Goal: Check status: Check status

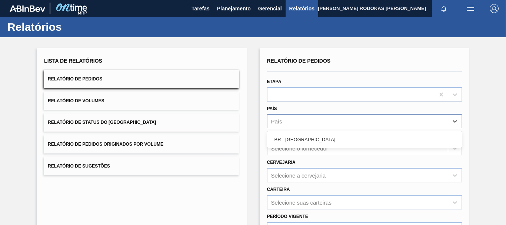
click at [283, 121] on div "País" at bounding box center [357, 121] width 180 height 11
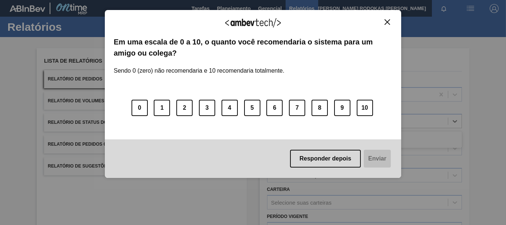
click at [384, 19] on img "Close" at bounding box center [387, 22] width 6 height 6
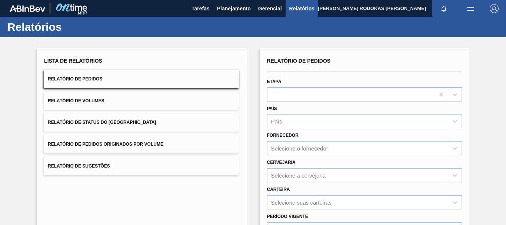
scroll to position [37, 0]
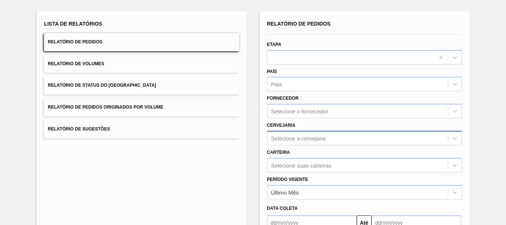
click at [318, 140] on div "Selecione a cervejaria" at bounding box center [298, 138] width 55 height 6
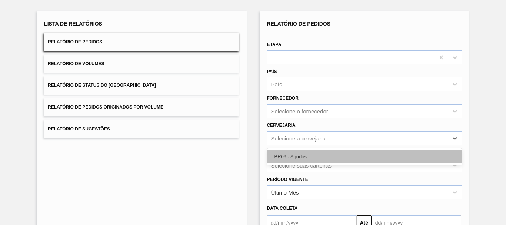
click at [296, 157] on div "BR09 - Agudos" at bounding box center [364, 157] width 195 height 14
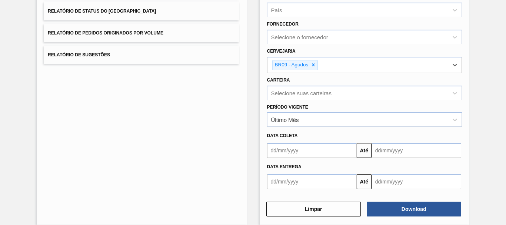
scroll to position [0, 0]
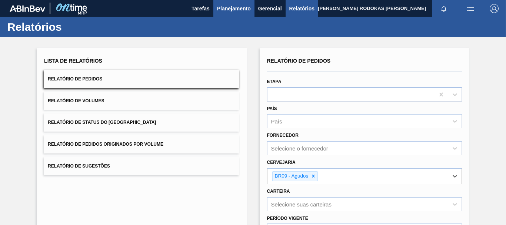
click at [252, 14] on button "Planejamento" at bounding box center [233, 8] width 41 height 17
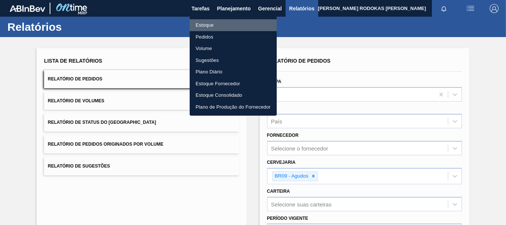
click at [229, 25] on li "Estoque" at bounding box center [232, 25] width 87 height 12
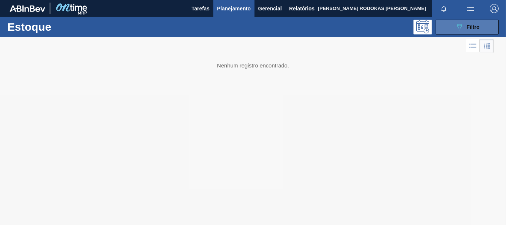
click at [448, 29] on button "089F7B8B-B2A5-4AFE-B5C0-19BA573D28AC Filtro" at bounding box center [466, 27] width 63 height 15
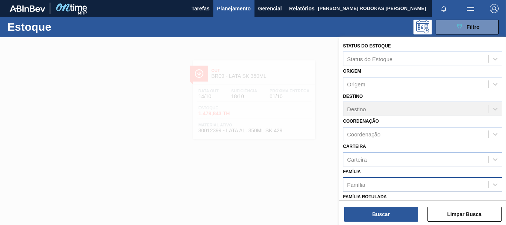
scroll to position [111, 0]
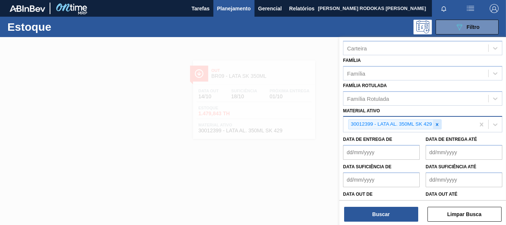
click at [435, 124] on icon at bounding box center [436, 124] width 5 height 5
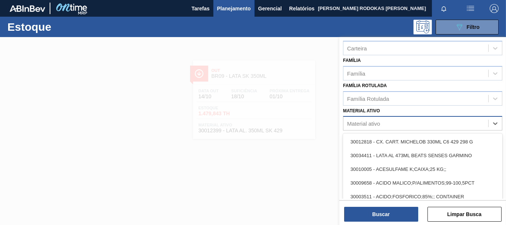
click at [431, 127] on div "Material ativo" at bounding box center [415, 123] width 145 height 11
paste ativo "30012535"
type ativo "30012535"
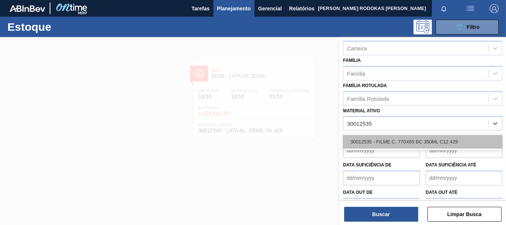
click at [410, 142] on div "30012535 - FILME C. 770X65 BC 350ML C12 429" at bounding box center [422, 142] width 159 height 14
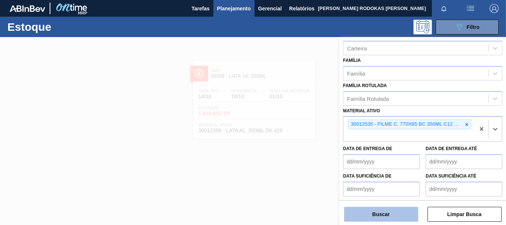
click at [382, 214] on button "Buscar" at bounding box center [381, 214] width 74 height 15
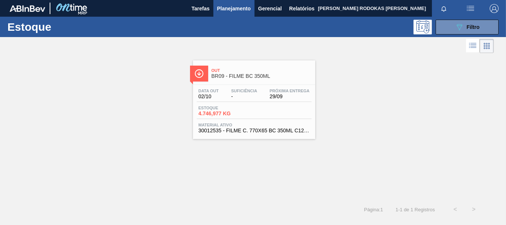
click at [262, 124] on span "Material ativo" at bounding box center [253, 125] width 111 height 4
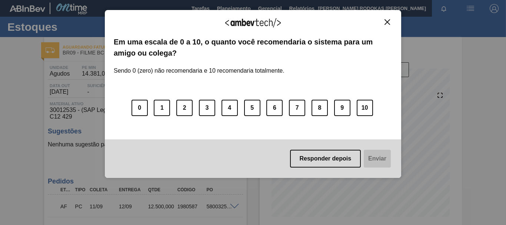
click at [388, 25] on button "Close" at bounding box center [387, 22] width 10 height 6
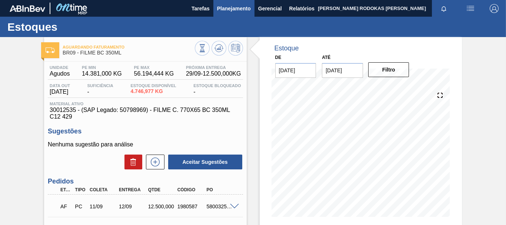
click at [228, 6] on span "Planejamento" at bounding box center [234, 8] width 34 height 9
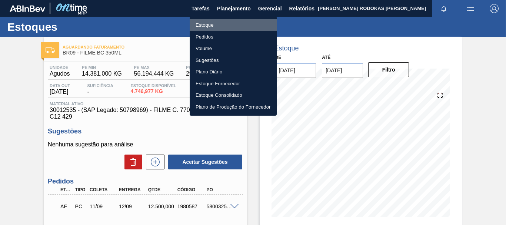
click at [201, 22] on li "Estoque" at bounding box center [232, 25] width 87 height 12
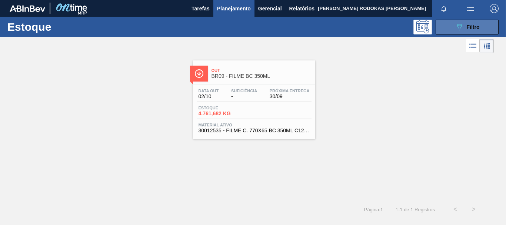
click at [472, 25] on span "Filtro" at bounding box center [472, 27] width 13 height 6
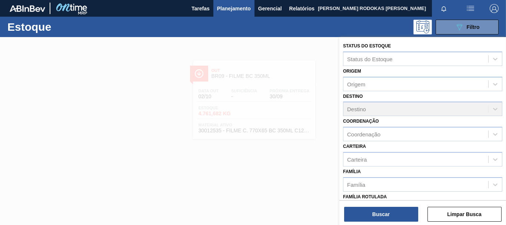
scroll to position [74, 0]
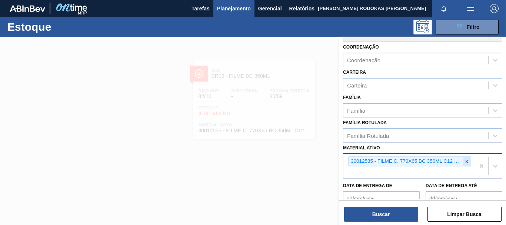
click at [469, 162] on div at bounding box center [466, 161] width 8 height 9
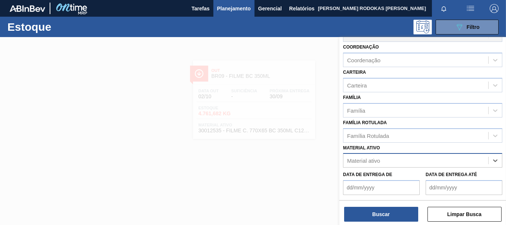
paste ativo "30012508"
type ativo "30012508"
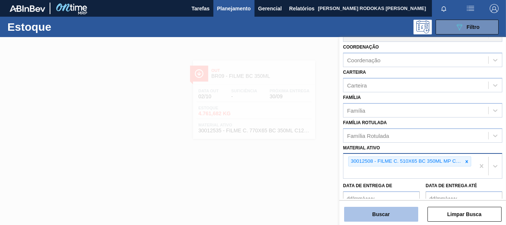
click at [414, 214] on button "Buscar" at bounding box center [381, 214] width 74 height 15
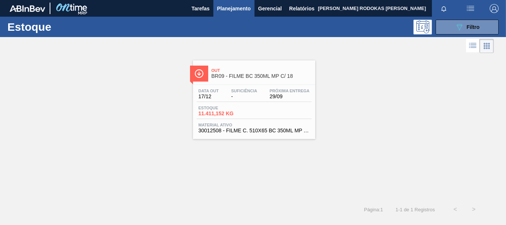
click at [289, 120] on div "Data out 17/12 Suficiência - Próxima Entrega 29/09 Estoque 11.411,152 KG Materi…" at bounding box center [254, 110] width 122 height 50
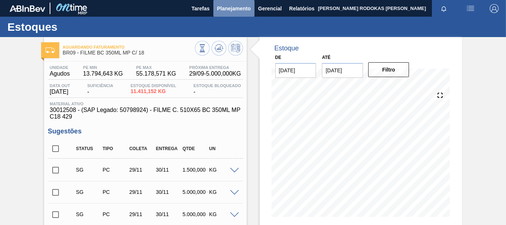
click at [243, 13] on button "Planejamento" at bounding box center [233, 8] width 41 height 17
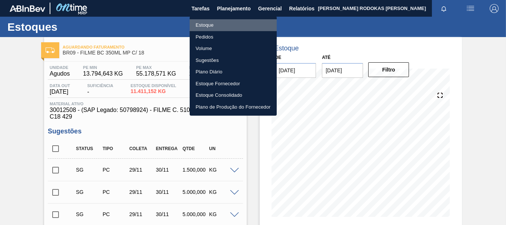
click at [212, 26] on li "Estoque" at bounding box center [232, 25] width 87 height 12
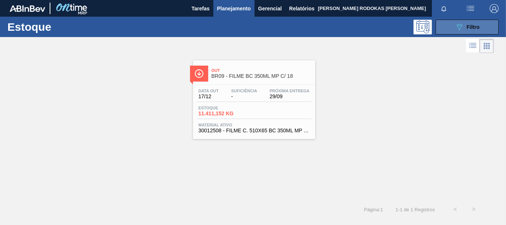
click at [445, 30] on button "089F7B8B-B2A5-4AFE-B5C0-19BA573D28AC Filtro" at bounding box center [466, 27] width 63 height 15
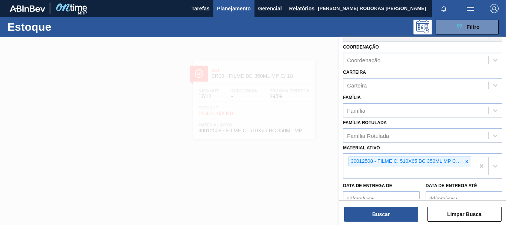
scroll to position [111, 0]
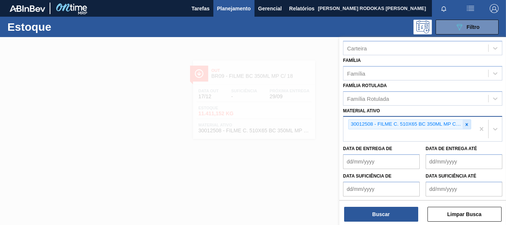
click at [466, 122] on icon at bounding box center [466, 124] width 5 height 5
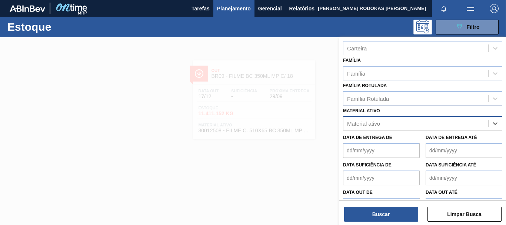
paste ativo "30002266"
type ativo "30002266"
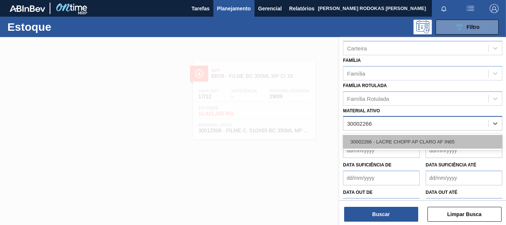
click at [420, 145] on div "30002266 - LACRE CHOPP AP CLARO AF IN65" at bounding box center [422, 142] width 159 height 14
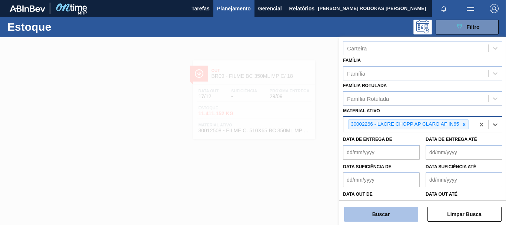
click at [360, 219] on button "Buscar" at bounding box center [381, 214] width 74 height 15
